Goal: Navigation & Orientation: Go to known website

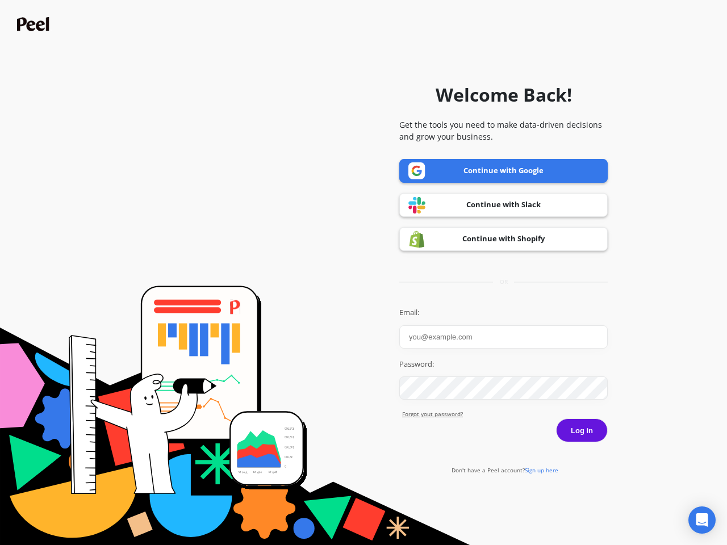
click at [702, 520] on icon "Open Intercom Messenger" at bounding box center [702, 520] width 12 height 14
